Goal: Submit feedback/report problem

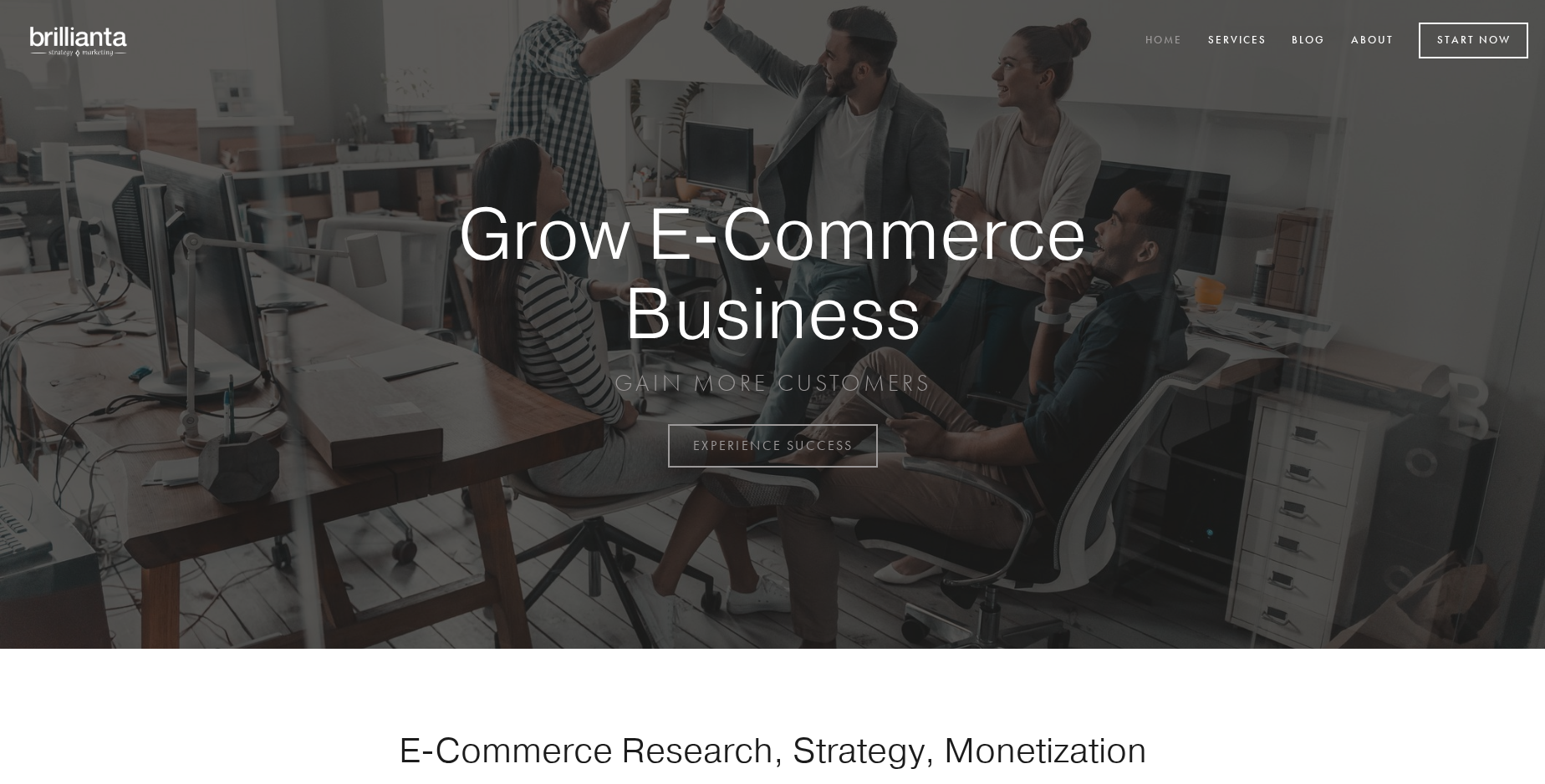
scroll to position [4379, 0]
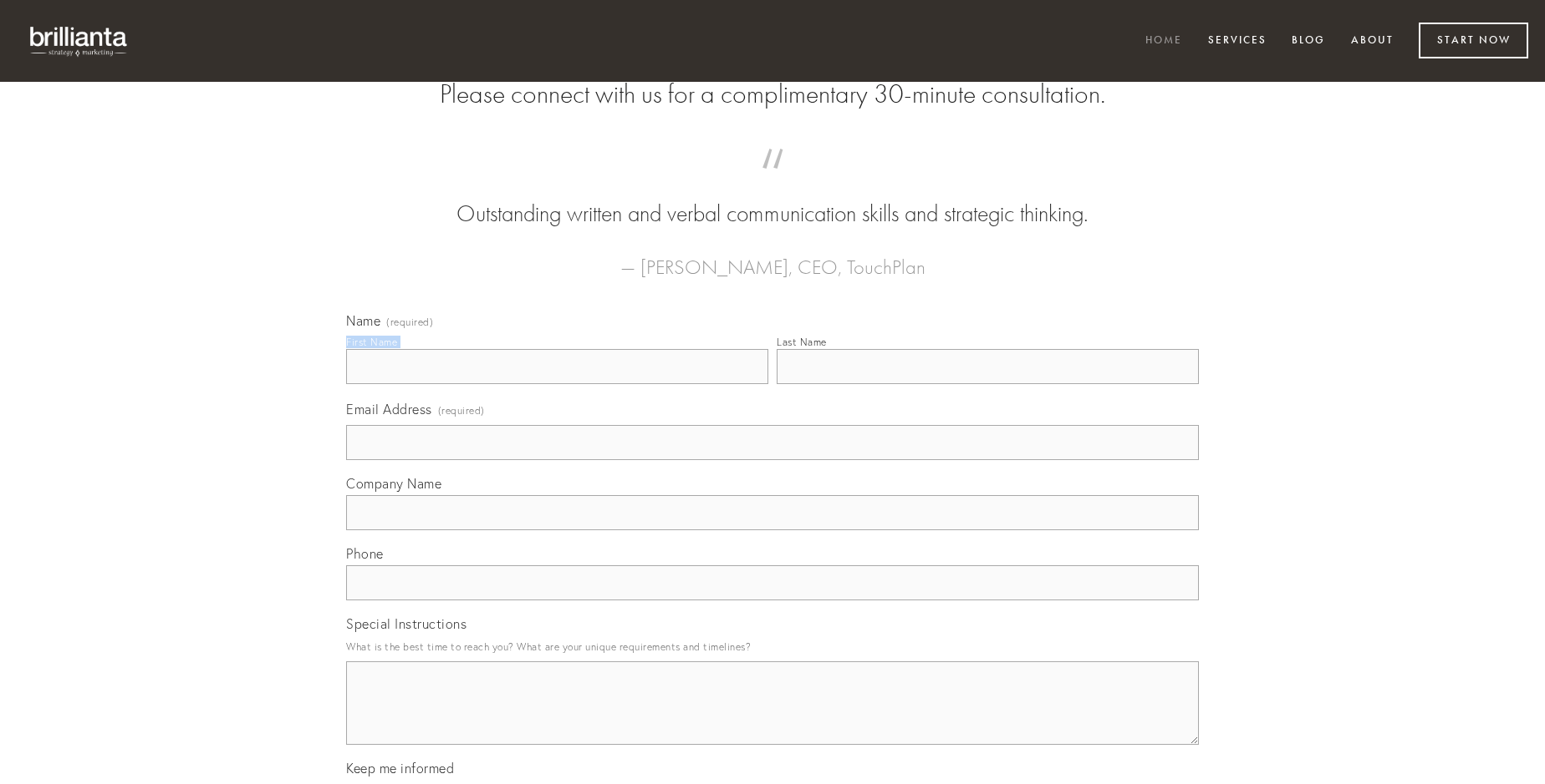
type input "[PERSON_NAME]"
click at [987, 385] on input "Last Name" at bounding box center [987, 367] width 422 height 35
type input "[PERSON_NAME]"
click at [772, 460] on input "Email Address (required)" at bounding box center [772, 442] width 852 height 35
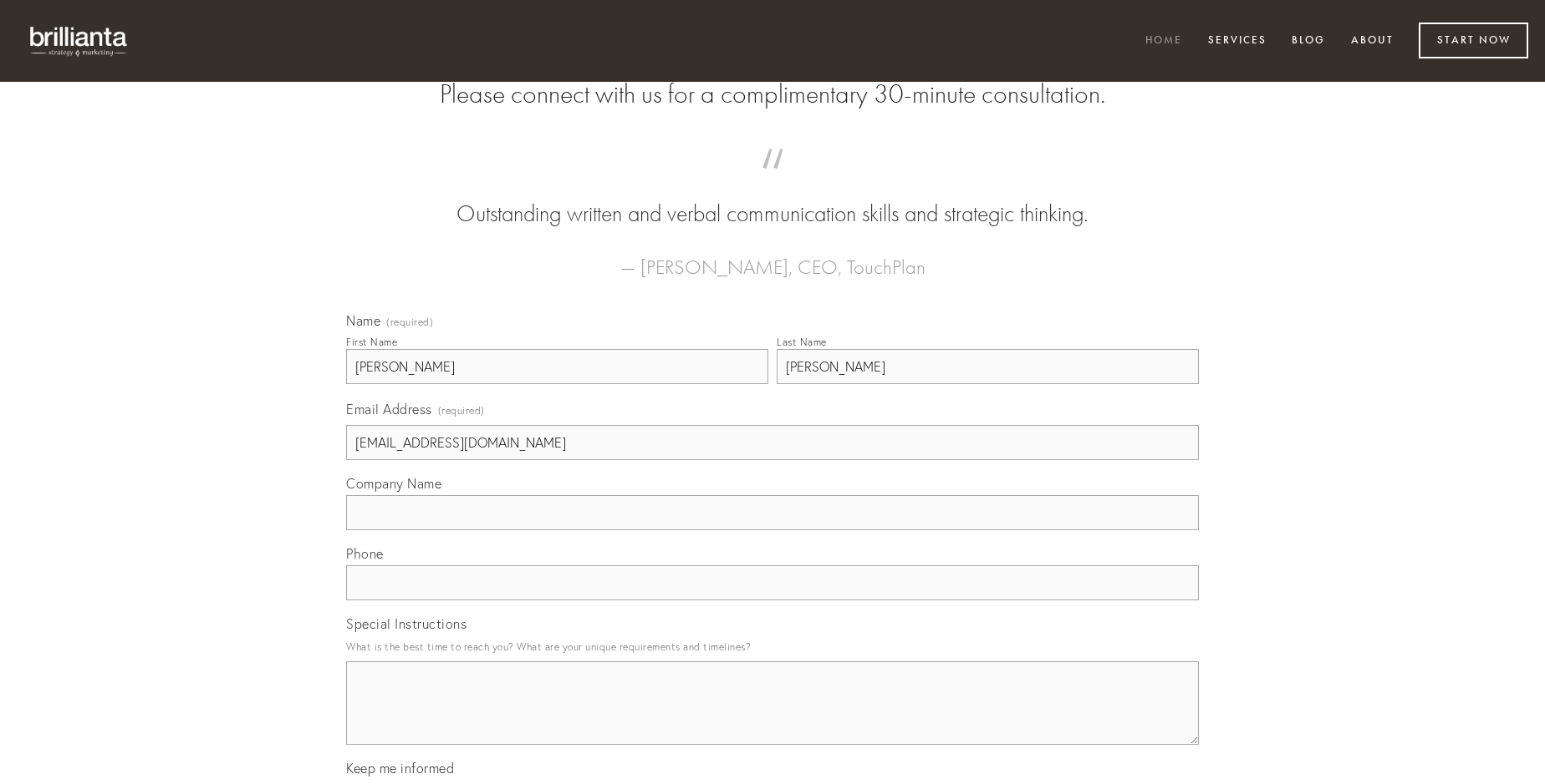
type input "[EMAIL_ADDRESS][DOMAIN_NAME]"
click at [772, 530] on input "Company Name" at bounding box center [772, 512] width 852 height 35
type input "utor"
click at [772, 600] on input "text" at bounding box center [772, 582] width 852 height 35
click at [772, 718] on textarea "Special Instructions" at bounding box center [772, 703] width 852 height 84
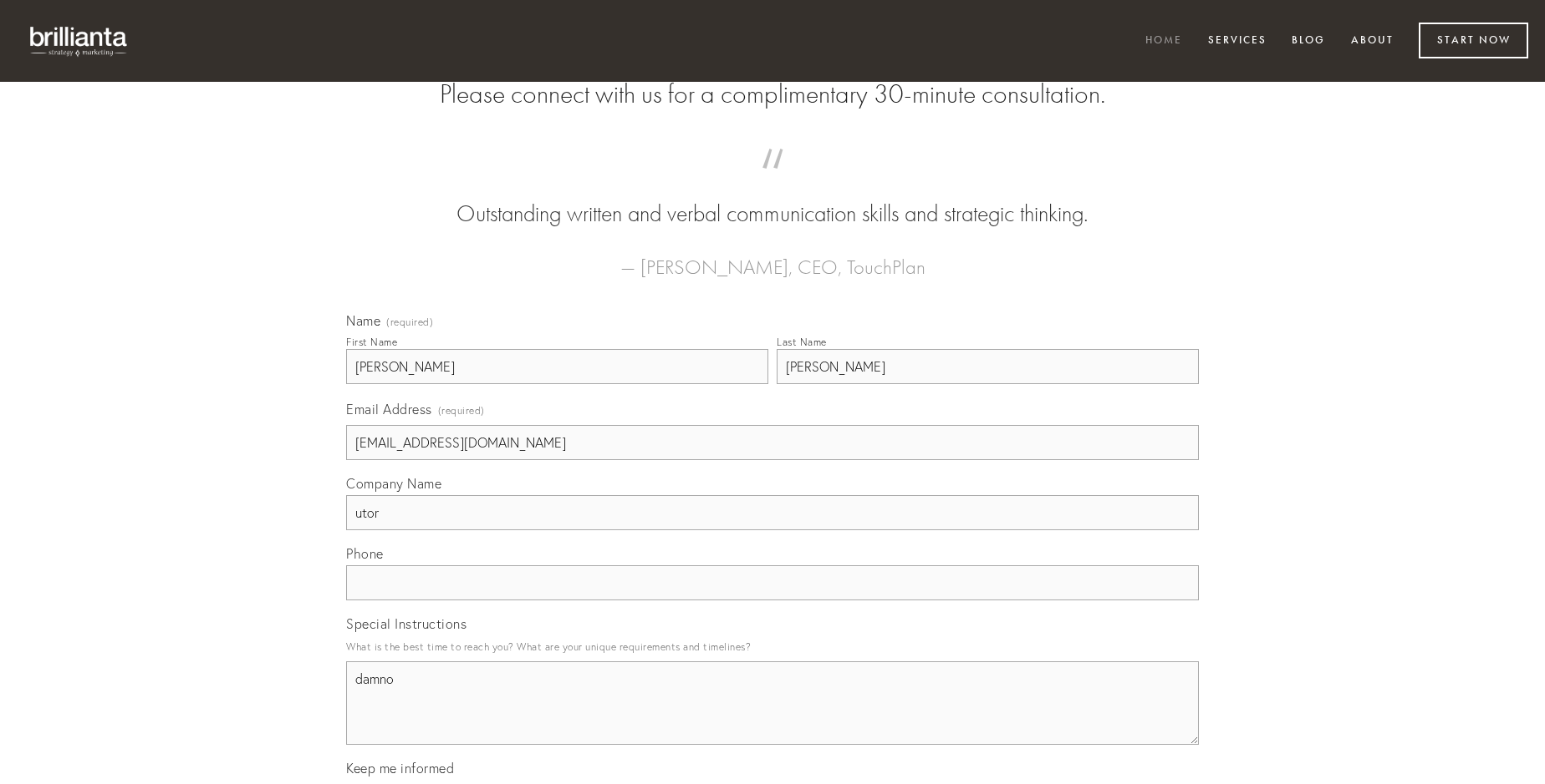
type textarea "damno"
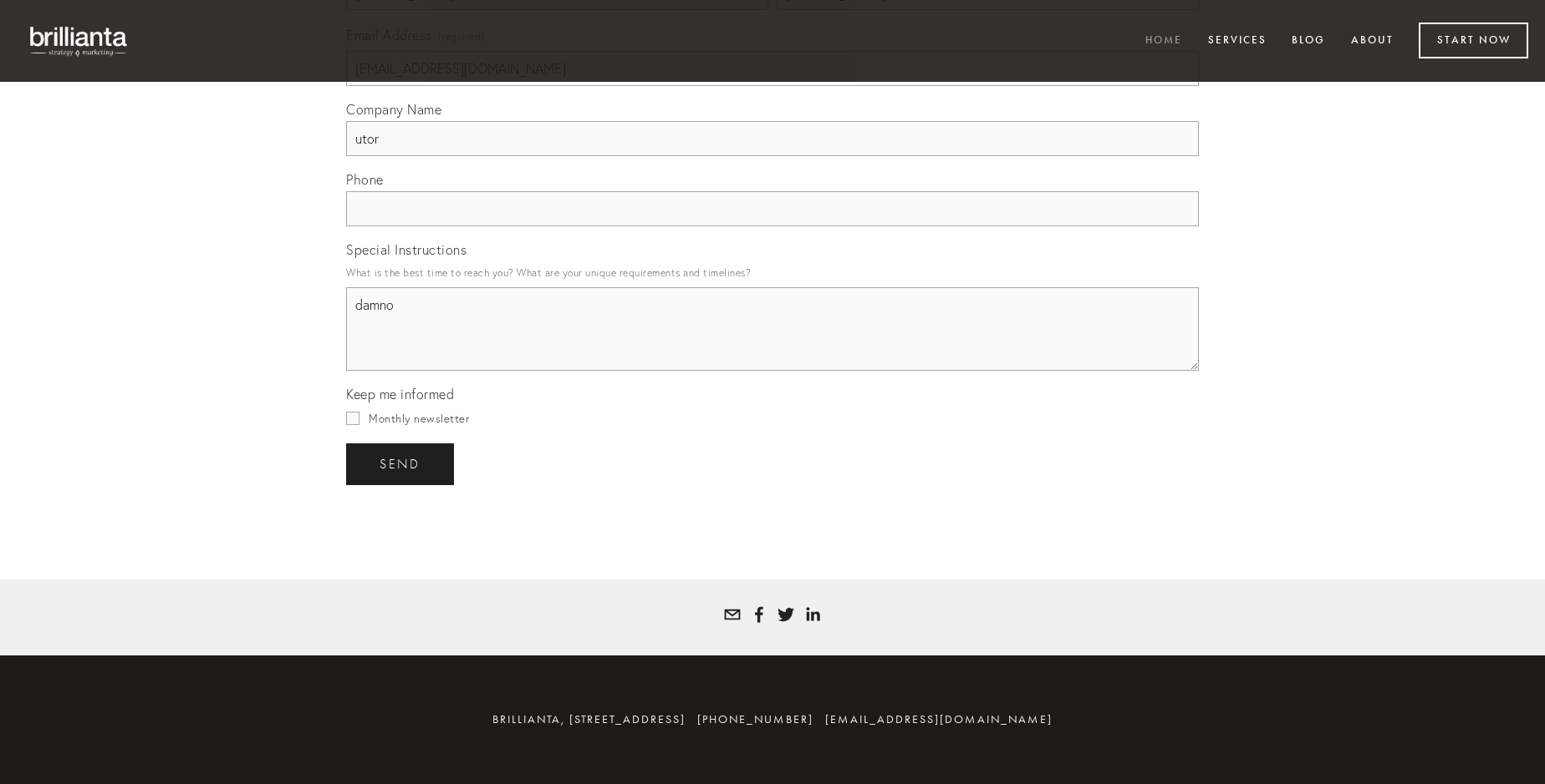
click at [402, 463] on span "send" at bounding box center [400, 464] width 41 height 15
